Goal: Task Accomplishment & Management: Manage account settings

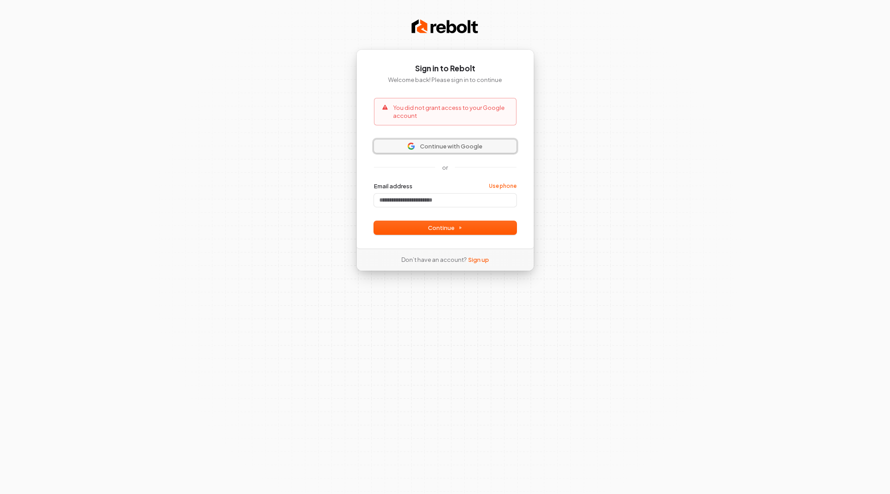
click at [442, 145] on span "Continue with Google" at bounding box center [451, 146] width 62 height 8
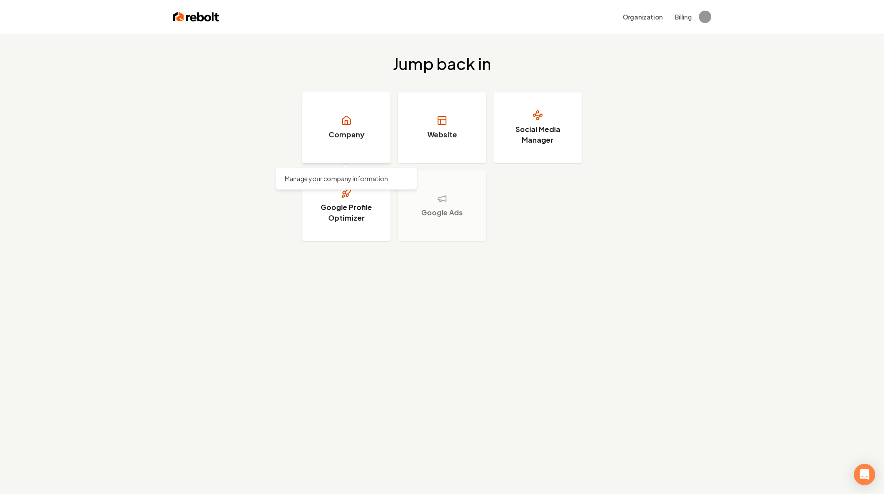
click at [328, 142] on link "Company" at bounding box center [346, 127] width 89 height 71
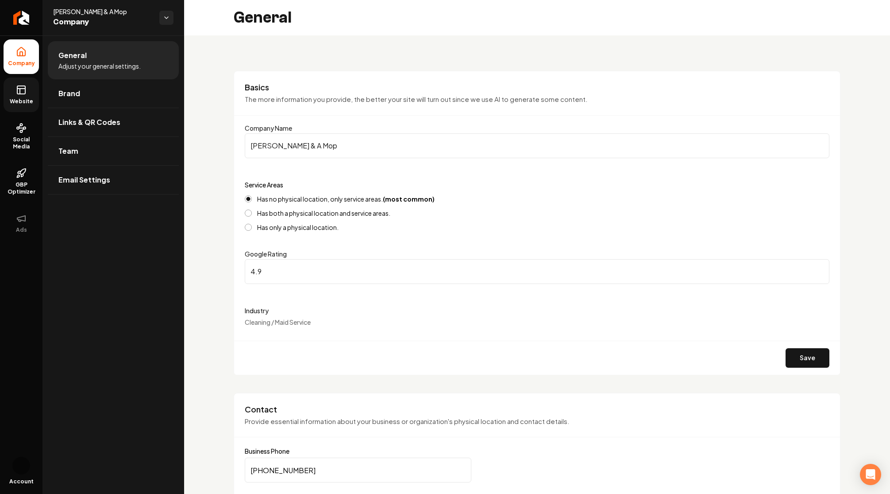
click at [19, 93] on icon at bounding box center [21, 90] width 11 height 11
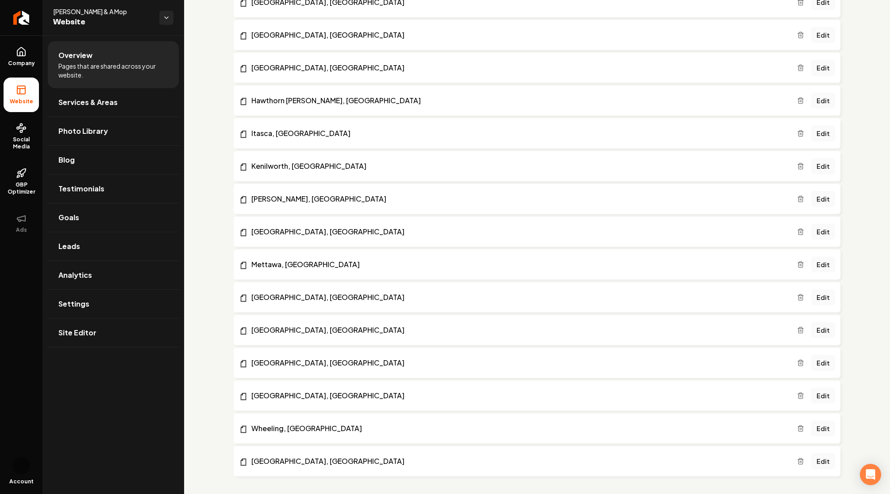
scroll to position [1688, 0]
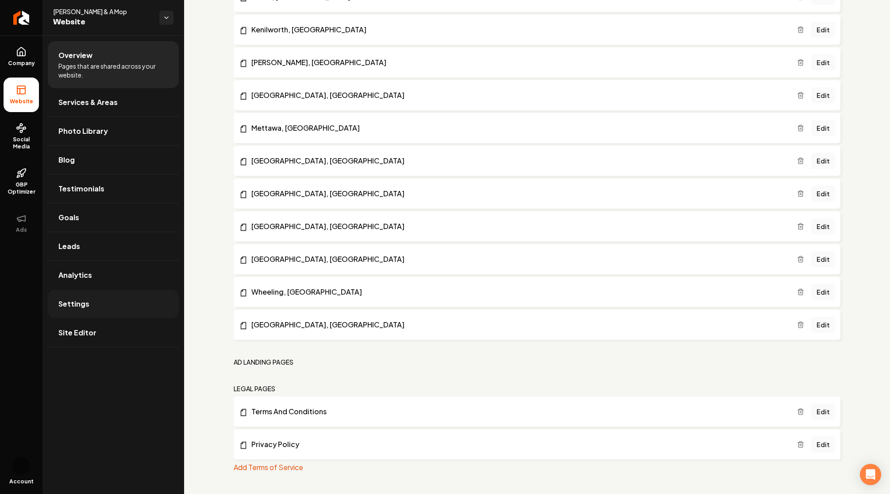
click at [63, 295] on link "Settings" at bounding box center [113, 304] width 131 height 28
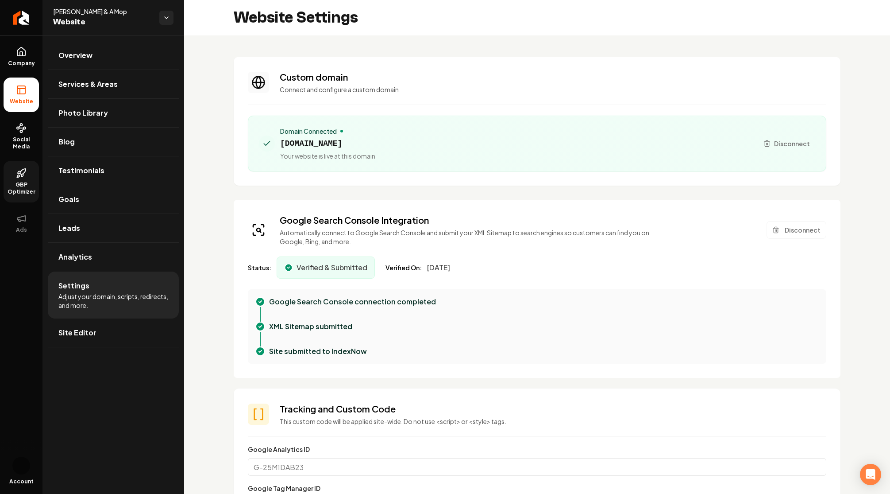
click at [28, 186] on span "GBP Optimizer" at bounding box center [21, 188] width 35 height 14
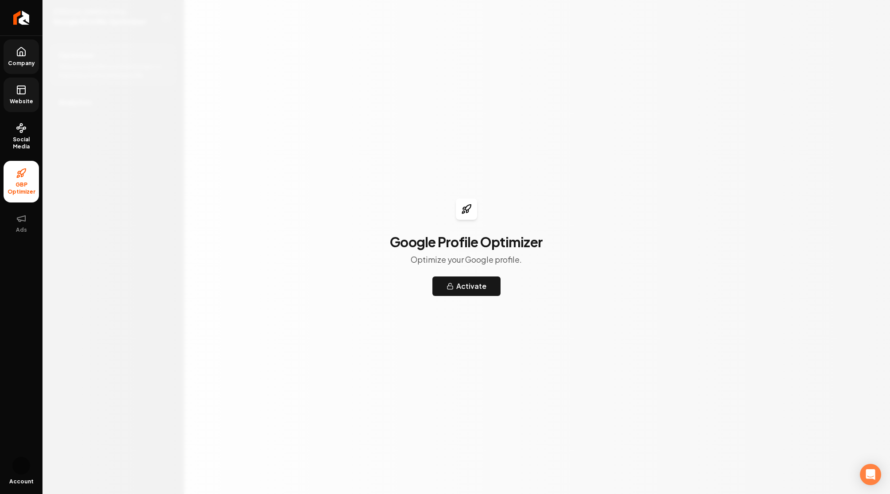
click at [17, 51] on icon at bounding box center [21, 51] width 8 height 8
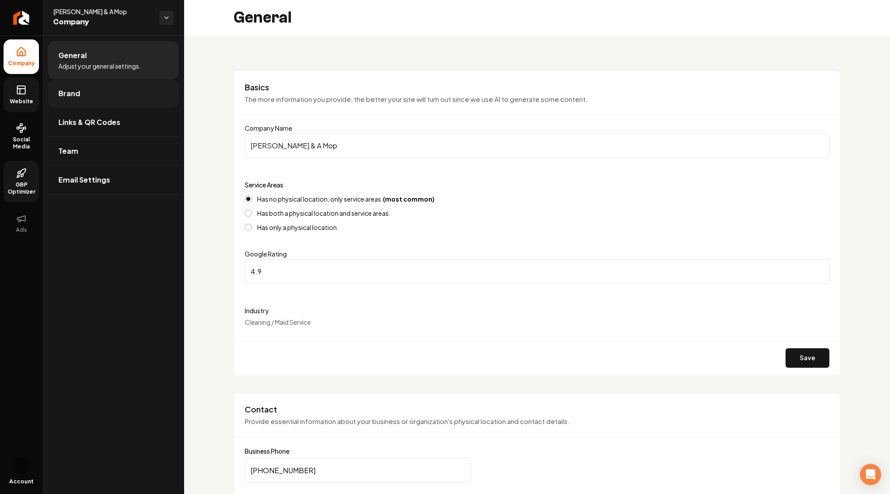
click at [108, 92] on link "Brand" at bounding box center [113, 93] width 131 height 28
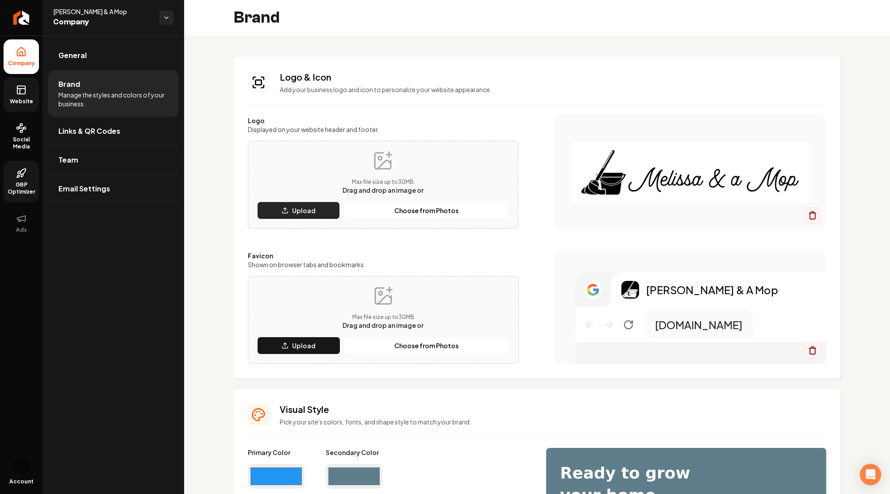
click at [290, 209] on button "Upload" at bounding box center [298, 210] width 83 height 18
click at [21, 174] on icon at bounding box center [22, 175] width 2 height 3
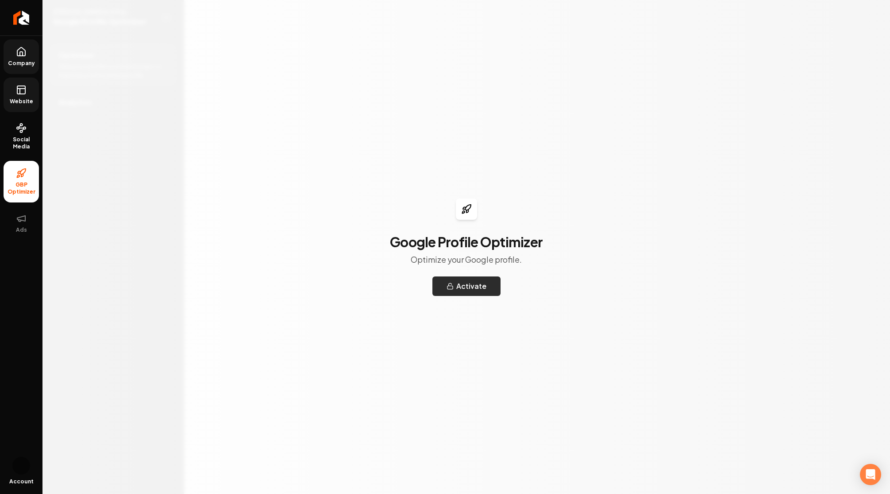
click at [476, 291] on button "Activate" at bounding box center [467, 285] width 68 height 19
click at [433, 276] on button "Activate" at bounding box center [467, 285] width 68 height 19
